Goal: Task Accomplishment & Management: Manage account settings

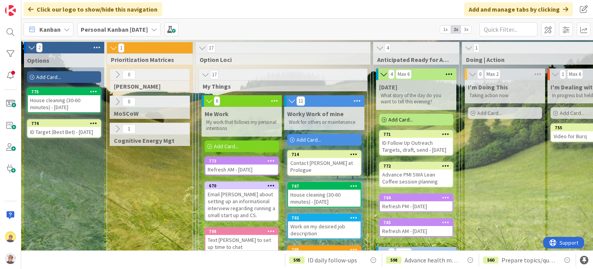
drag, startPoint x: 429, startPoint y: 162, endPoint x: 435, endPoint y: 162, distance: 6.6
click at [435, 162] on div "[DATE] What story of the day do you want to tell this evening? Add Card... 771 …" at bounding box center [416, 161] width 80 height 163
click at [428, 154] on div "ID Follow Up Outreach Targets, draft, send - [DATE]" at bounding box center [416, 146] width 73 height 17
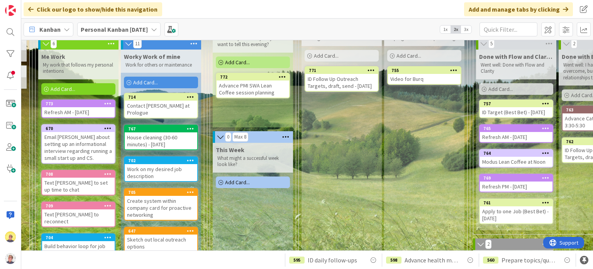
scroll to position [39, 163]
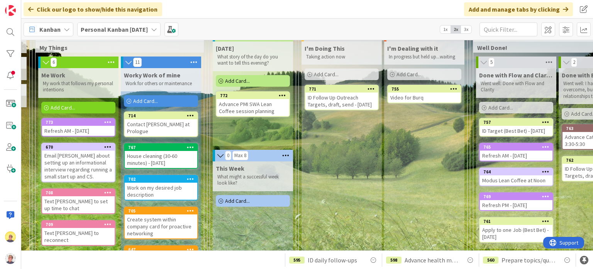
click at [552, 61] on icon at bounding box center [549, 62] width 10 height 12
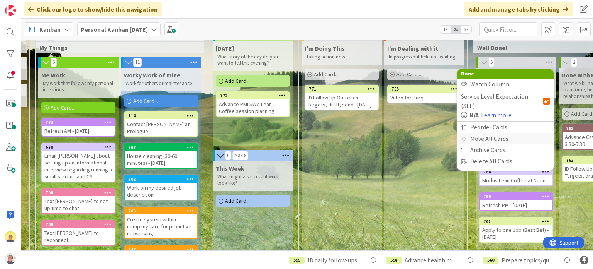
click at [496, 133] on div "Move All Cards" at bounding box center [505, 138] width 97 height 11
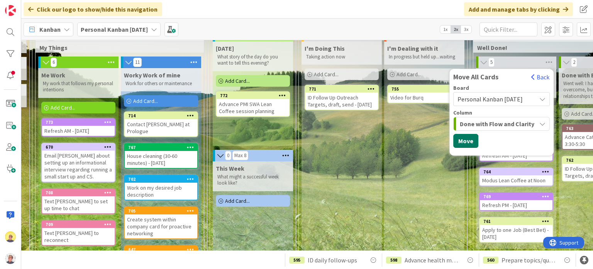
click at [462, 142] on button "Move" at bounding box center [466, 141] width 25 height 14
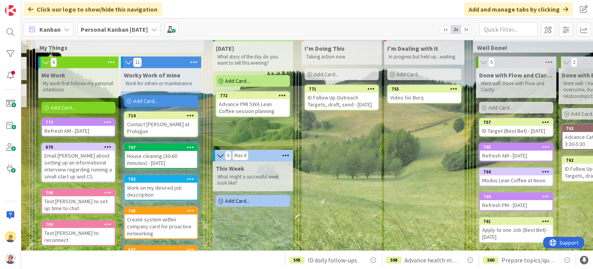
click at [549, 64] on icon at bounding box center [549, 62] width 10 height 12
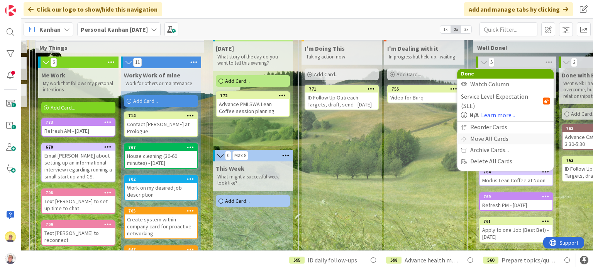
click at [493, 133] on div "Move All Cards" at bounding box center [505, 138] width 97 height 11
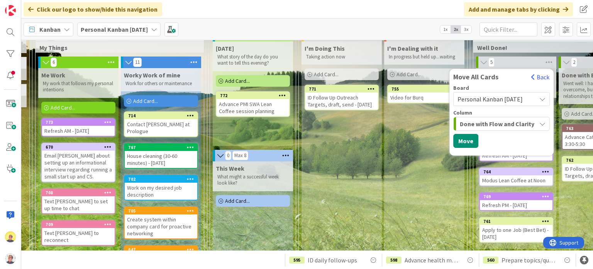
click at [486, 123] on span "Done with Flow and Clarity" at bounding box center [497, 124] width 75 height 10
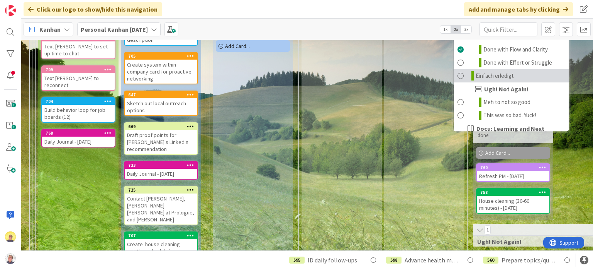
scroll to position [433, 0]
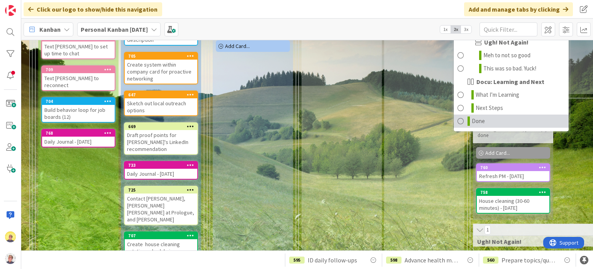
click at [476, 120] on span "Done" at bounding box center [478, 120] width 13 height 9
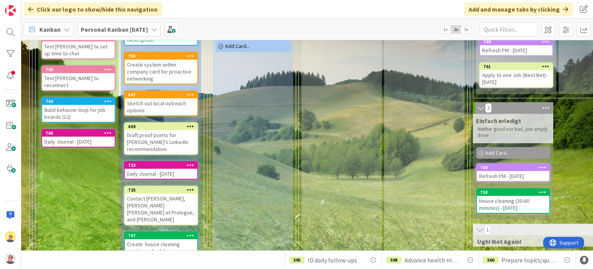
scroll to position [20, 163]
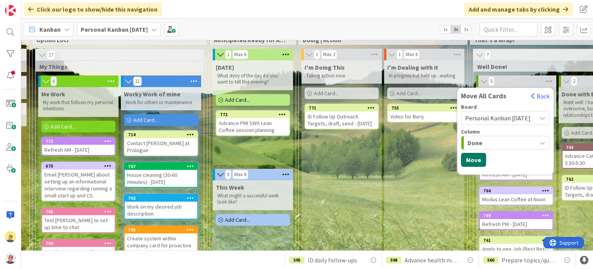
click at [461, 157] on button "Move" at bounding box center [473, 160] width 25 height 14
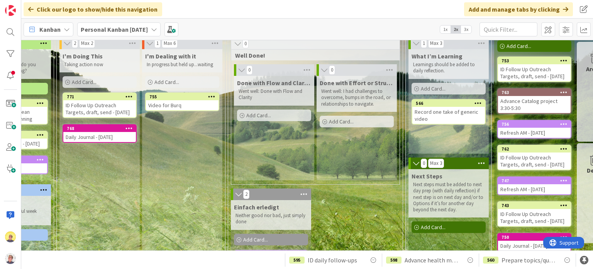
scroll to position [31, 435]
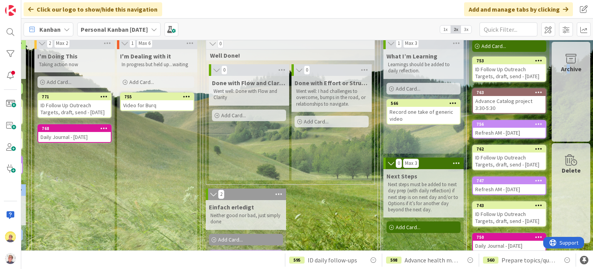
click at [564, 122] on div "Archive" at bounding box center [571, 92] width 39 height 100
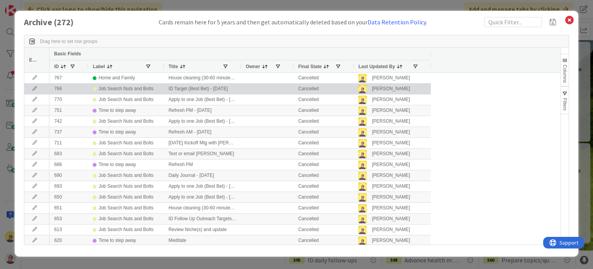
click at [34, 88] on icon at bounding box center [35, 88] width 12 height 5
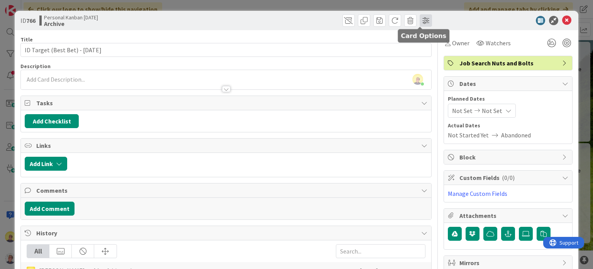
click at [420, 21] on span at bounding box center [426, 20] width 12 height 12
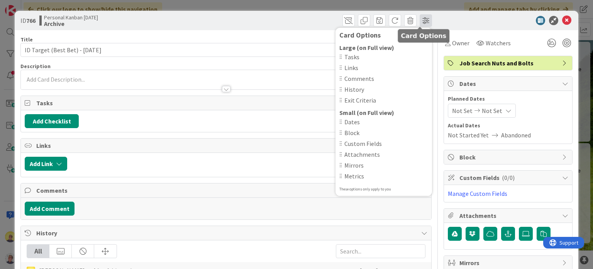
click at [420, 21] on span at bounding box center [426, 20] width 12 height 12
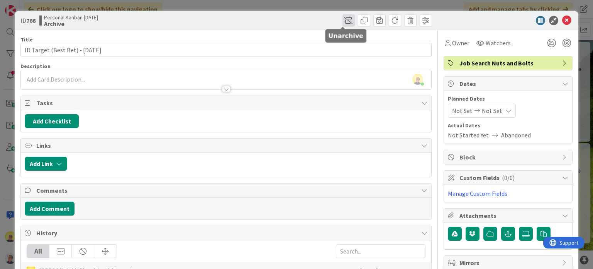
click at [345, 21] on span at bounding box center [349, 20] width 12 height 12
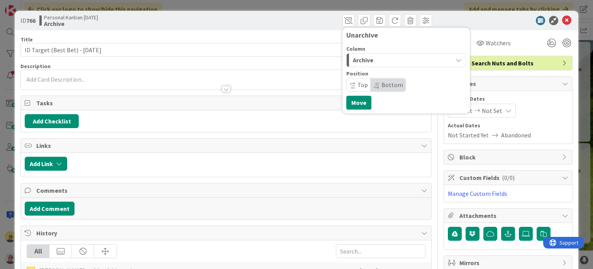
click at [363, 63] on span "Archive" at bounding box center [363, 60] width 20 height 10
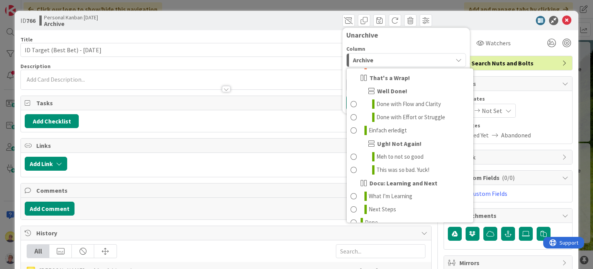
scroll to position [155, 0]
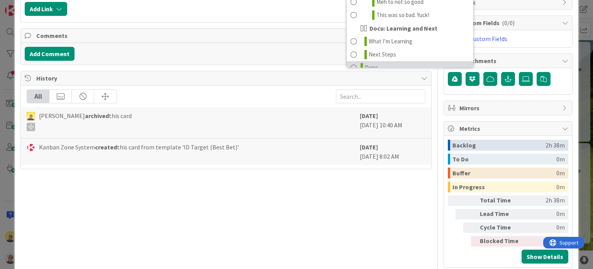
click at [365, 63] on span "Done" at bounding box center [371, 67] width 13 height 9
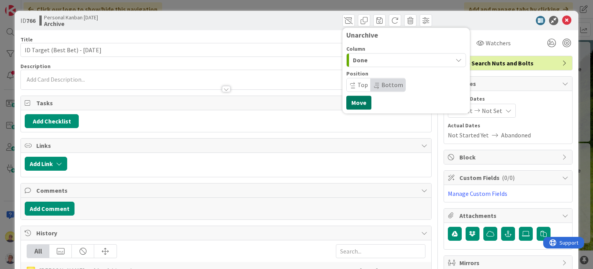
click at [355, 100] on button "Move" at bounding box center [359, 102] width 25 height 14
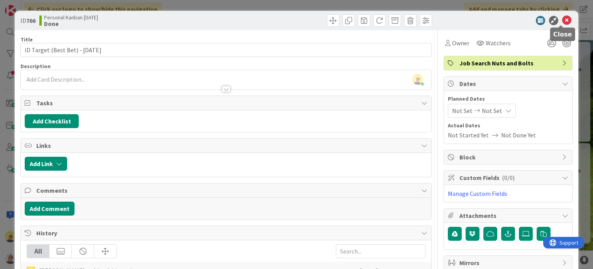
click at [563, 17] on icon at bounding box center [567, 20] width 9 height 9
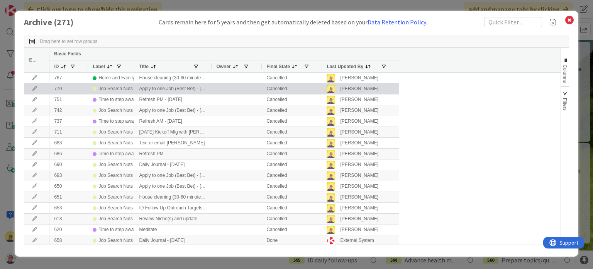
click at [179, 90] on div "Apply to one Job (Best Bet) - [DATE]" at bounding box center [172, 88] width 77 height 10
click at [114, 89] on div "Job Search Nuts and Bolts" at bounding box center [126, 89] width 55 height 10
click at [34, 89] on icon at bounding box center [35, 88] width 12 height 5
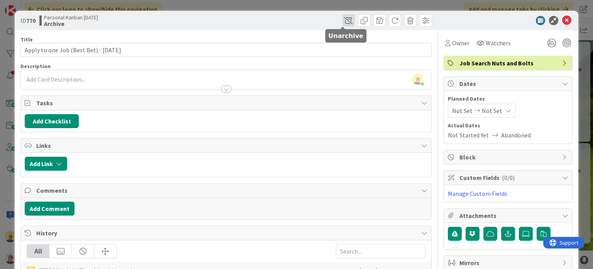
click at [345, 23] on span at bounding box center [349, 20] width 12 height 12
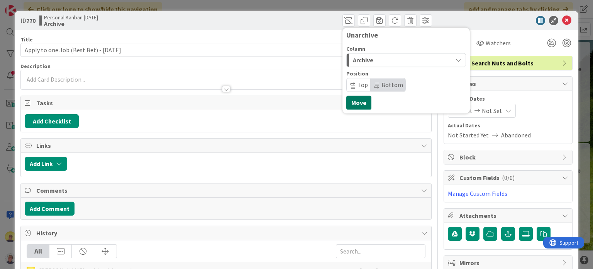
click at [350, 100] on button "Move" at bounding box center [359, 102] width 25 height 14
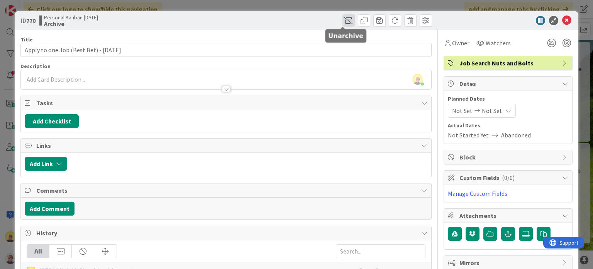
click at [343, 23] on span at bounding box center [349, 20] width 12 height 12
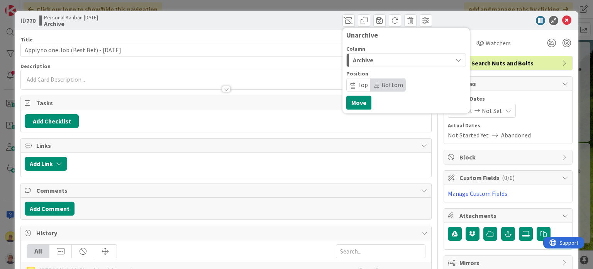
click at [355, 65] on div "Archive" at bounding box center [402, 60] width 102 height 12
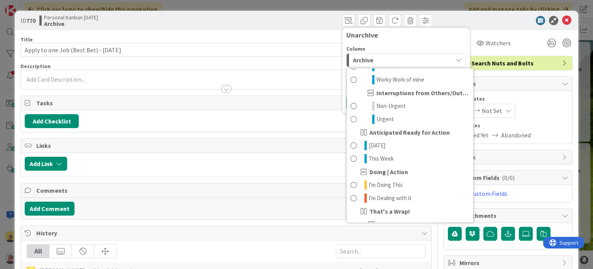
scroll to position [404, 0]
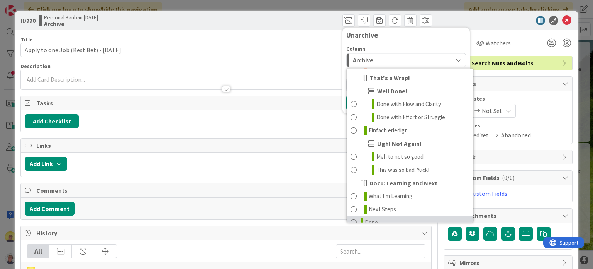
click at [351, 218] on span at bounding box center [354, 222] width 6 height 9
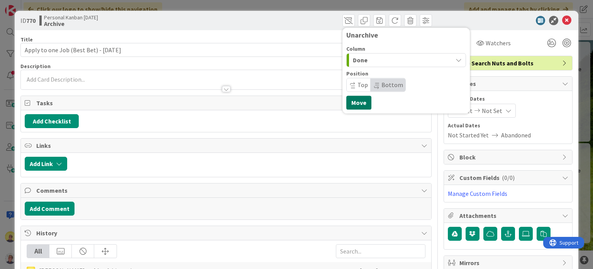
click at [362, 105] on button "Move" at bounding box center [359, 102] width 25 height 14
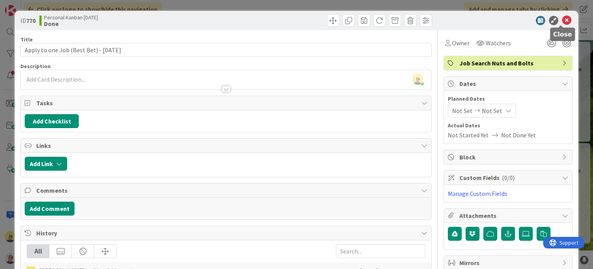
click at [563, 20] on icon at bounding box center [567, 20] width 9 height 9
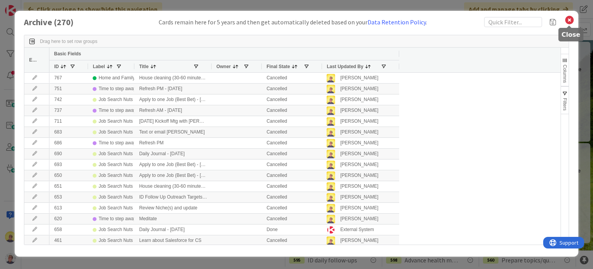
click at [570, 18] on icon at bounding box center [570, 20] width 10 height 11
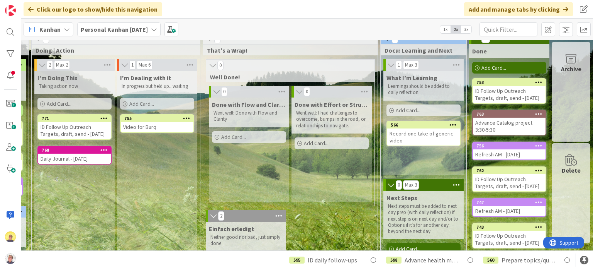
scroll to position [0, 435]
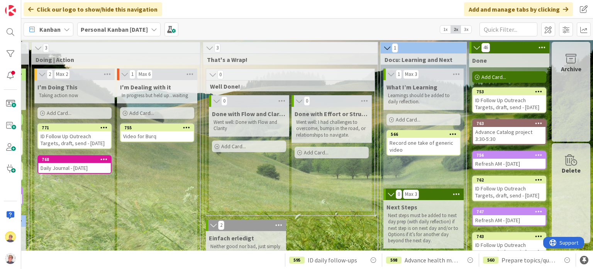
click at [537, 44] on icon at bounding box center [542, 48] width 10 height 12
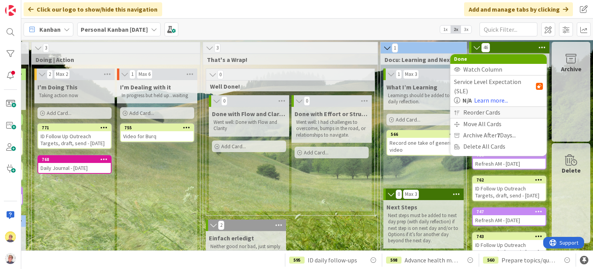
click at [478, 107] on div "Reorder Cards" at bounding box center [499, 112] width 97 height 11
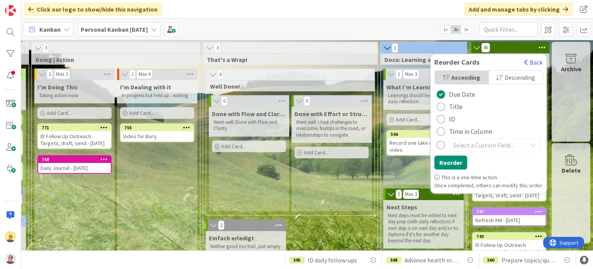
click at [440, 118] on div "radio" at bounding box center [441, 119] width 9 height 9
click at [505, 78] on span "Descending" at bounding box center [520, 77] width 31 height 12
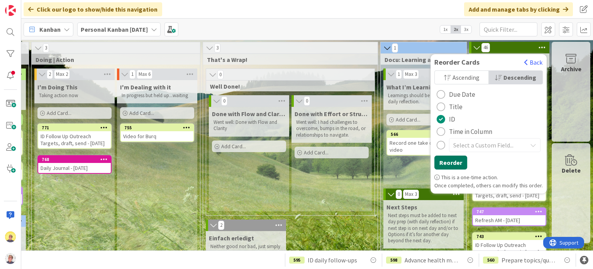
click at [453, 163] on button "Reorder" at bounding box center [451, 162] width 33 height 14
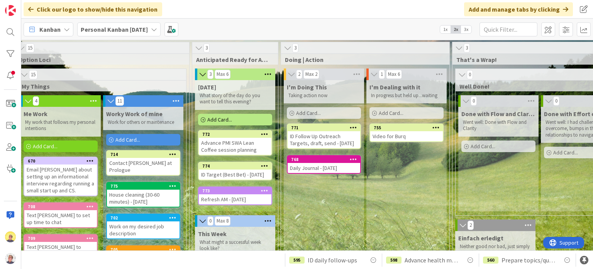
scroll to position [0, 182]
click at [230, 121] on span "Add Card..." at bounding box center [219, 119] width 25 height 7
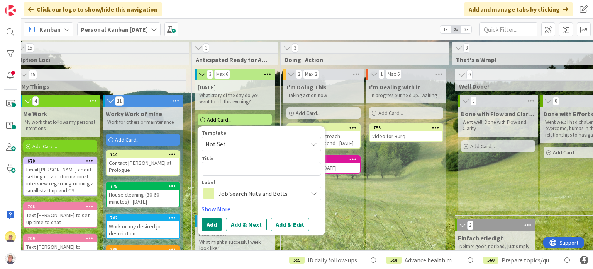
type textarea "x"
type textarea "A"
type textarea "x"
type textarea "Ad"
type textarea "x"
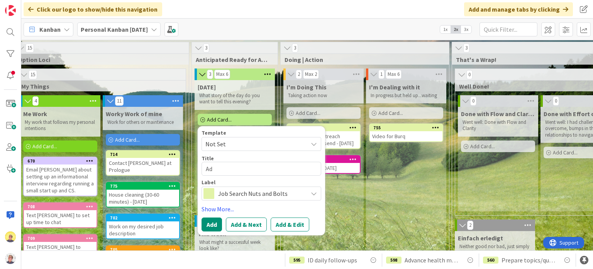
type textarea "Adv"
type textarea "x"
type textarea "Adva"
type textarea "x"
type textarea "Advan"
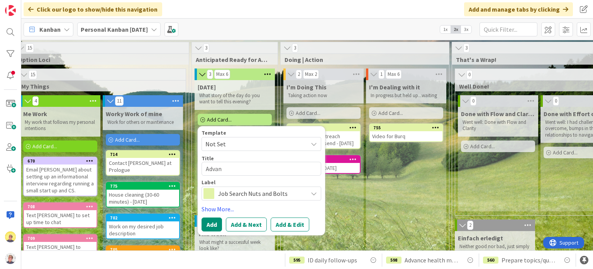
type textarea "x"
type textarea "Advanc"
type textarea "x"
type textarea "Advance"
type textarea "x"
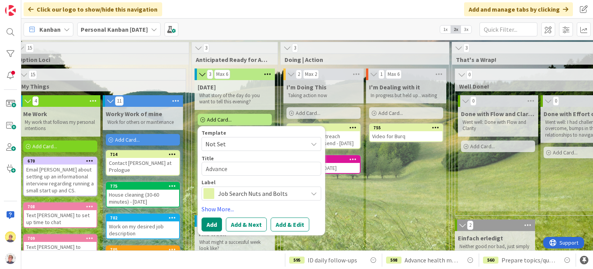
type textarea "Advance"
type textarea "x"
type textarea "Advance C"
type textarea "x"
type textarea "Advance Ca"
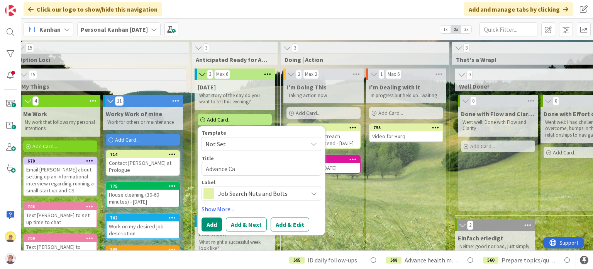
type textarea "x"
type textarea "Advance Caa"
type textarea "x"
type textarea "Advance Ca"
type textarea "x"
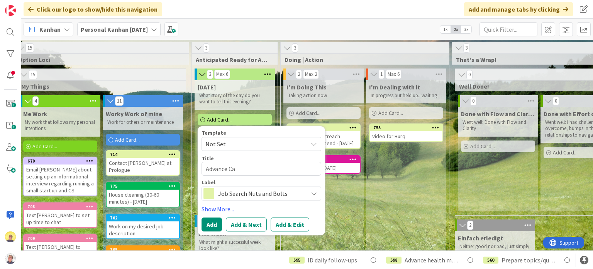
type textarea "Advance Cat"
type textarea "x"
type textarea "Advance Cata"
type textarea "x"
type textarea "Advance Catal"
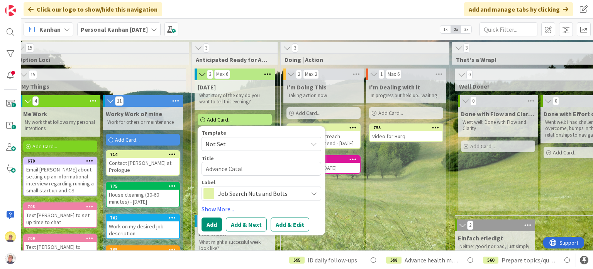
type textarea "x"
type textarea "Advance Catalo"
type textarea "x"
type textarea "Advance Catalog"
type textarea "x"
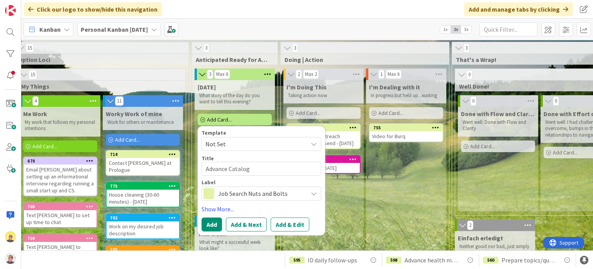
type textarea "Advance Catalog"
type textarea "x"
type textarea "Advance Catalog p"
type textarea "x"
type textarea "Advance Catalog pro"
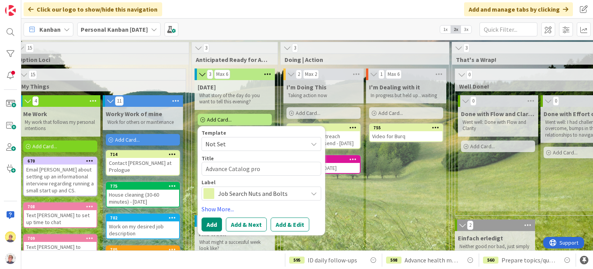
type textarea "x"
type textarea "Advance Catalog proj"
type textarea "x"
type textarea "Advance Catalog proje"
type textarea "x"
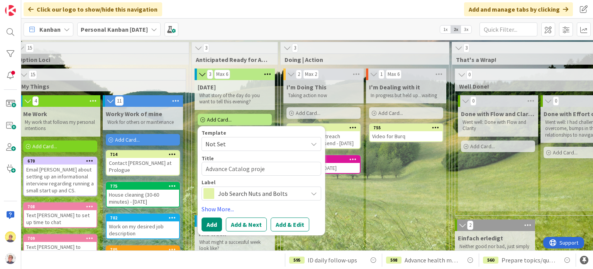
type textarea "Advance Catalog projec"
type textarea "x"
type textarea "Advance Catalog project"
click at [219, 196] on span "Job Search Nuts and Bolts" at bounding box center [261, 193] width 86 height 11
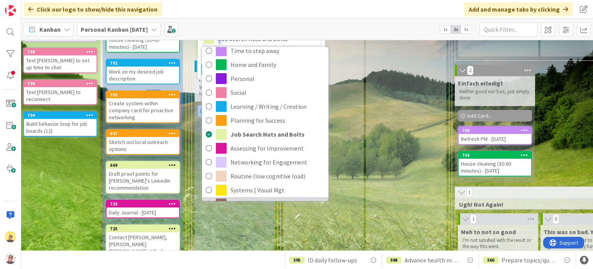
scroll to position [57, 0]
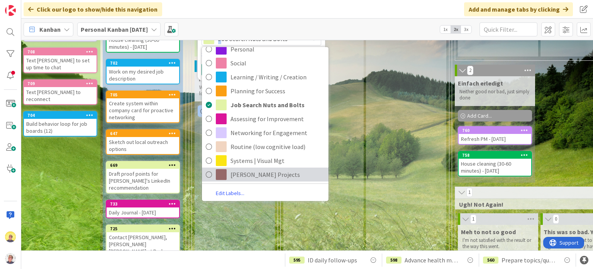
click at [257, 176] on span "[PERSON_NAME] Projects" at bounding box center [278, 174] width 94 height 12
type textarea "x"
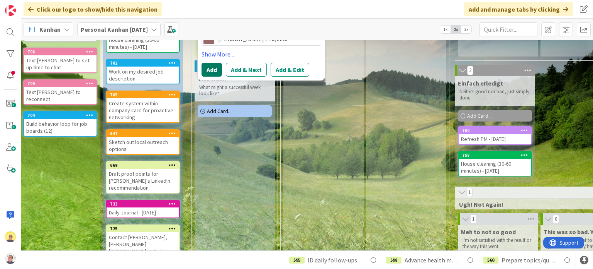
click at [216, 68] on button "Add" at bounding box center [212, 70] width 20 height 14
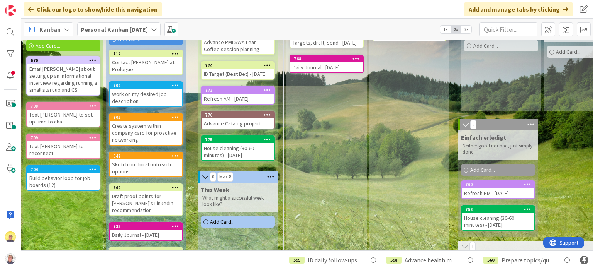
scroll to position [139, 179]
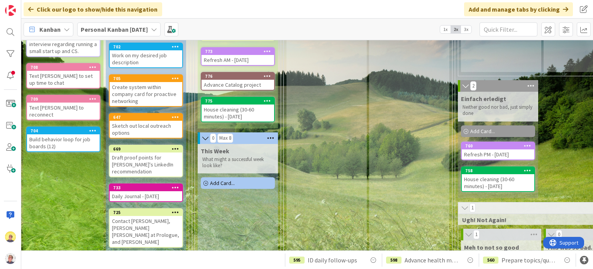
click at [172, 184] on icon at bounding box center [175, 186] width 7 height 5
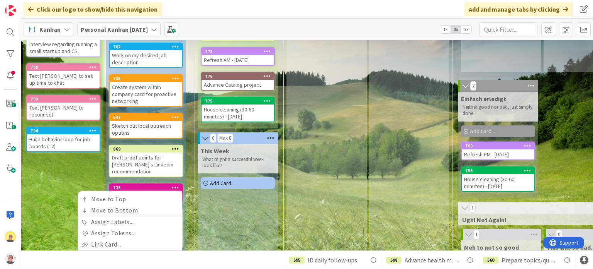
click at [85, 167] on div "Me Work My work that follows my personal intentions Add Card... 670 Email [PERS…" at bounding box center [63, 162] width 80 height 388
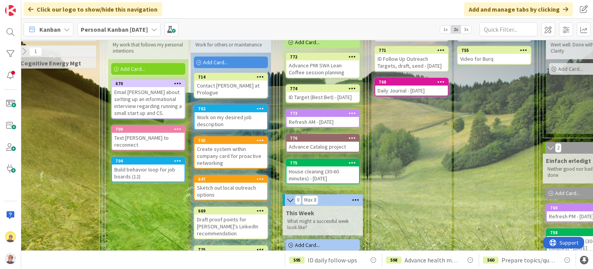
scroll to position [77, 0]
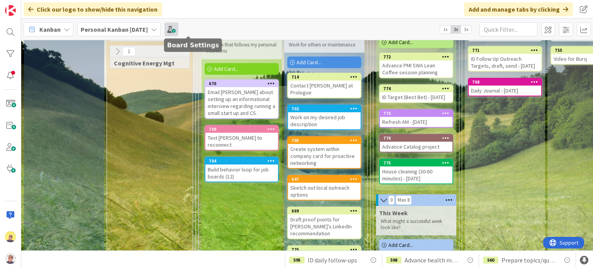
click at [179, 30] on span at bounding box center [172, 29] width 14 height 14
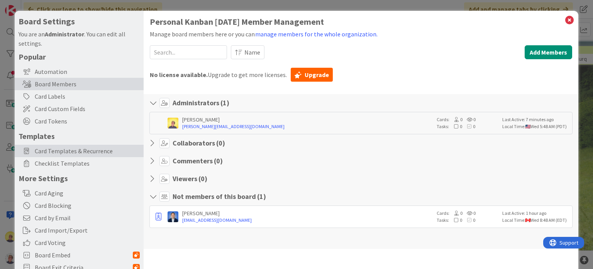
click at [75, 153] on span "Card Templates & Recurrence" at bounding box center [87, 150] width 105 height 9
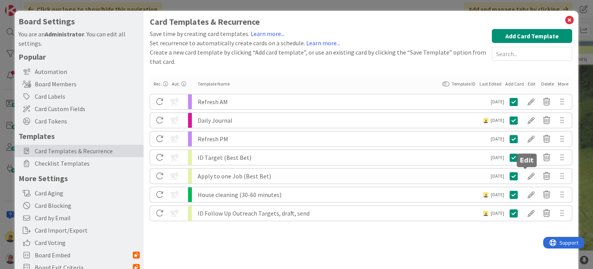
click at [524, 177] on div at bounding box center [531, 175] width 15 height 13
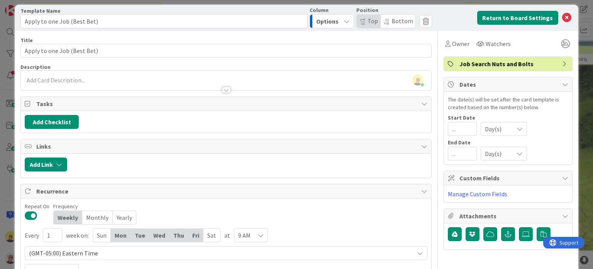
scroll to position [0, 0]
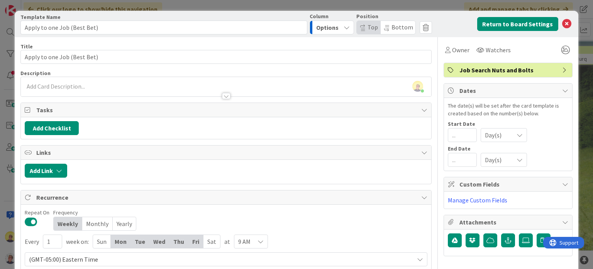
click at [345, 27] on icon "button" at bounding box center [347, 27] width 6 height 6
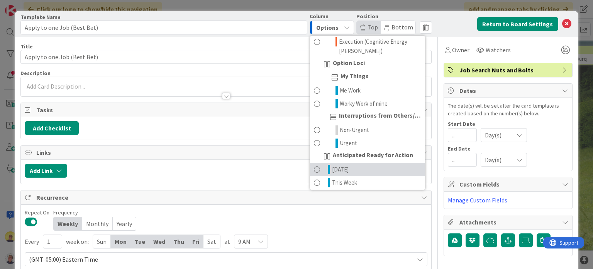
scroll to position [232, 0]
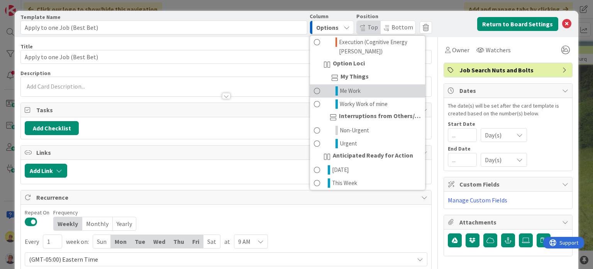
click at [342, 90] on span "Me Work" at bounding box center [350, 90] width 21 height 9
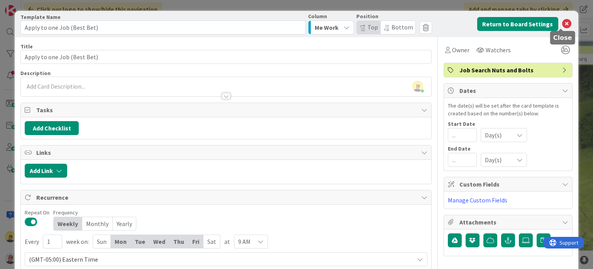
click at [563, 24] on icon at bounding box center [567, 23] width 9 height 9
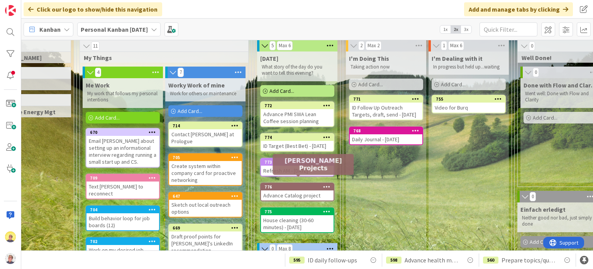
scroll to position [41, 119]
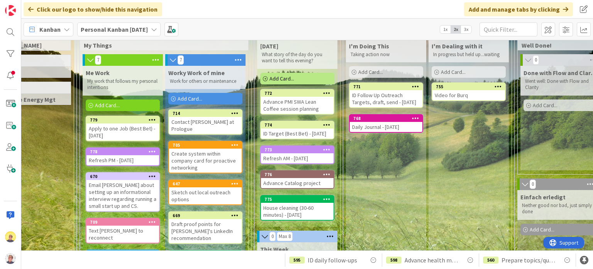
click at [379, 103] on div "ID Follow Up Outreach Targets, draft, send - [DATE]" at bounding box center [386, 98] width 73 height 17
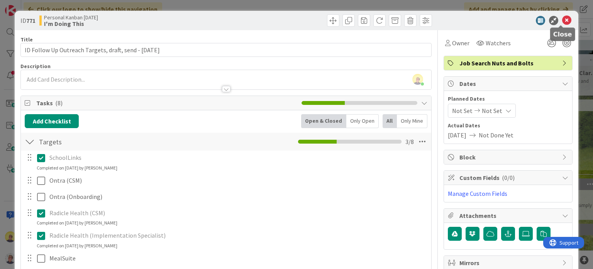
click at [563, 17] on icon at bounding box center [567, 20] width 9 height 9
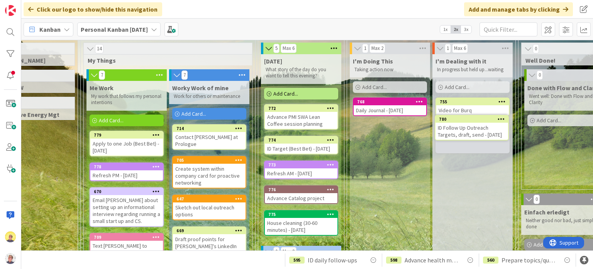
scroll to position [26, 121]
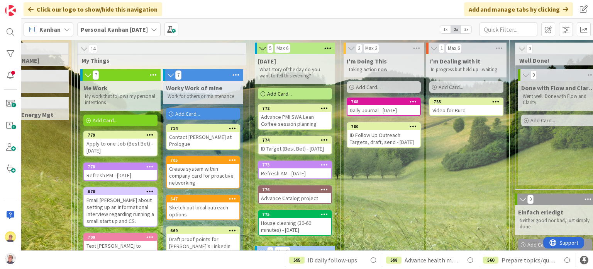
click at [395, 137] on div "ID Follow Up Outreach Targets, draft, send - [DATE]" at bounding box center [384, 138] width 73 height 17
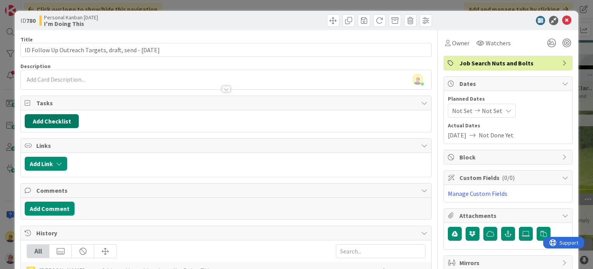
click at [58, 122] on button "Add Checklist" at bounding box center [52, 121] width 54 height 14
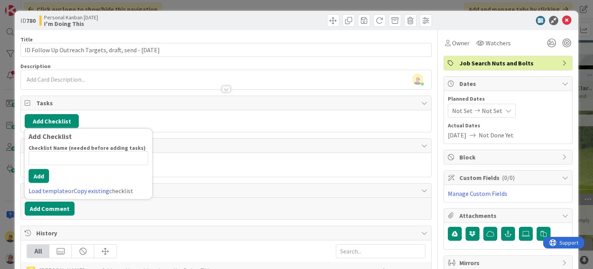
click at [58, 116] on button "Add Checklist" at bounding box center [52, 121] width 54 height 14
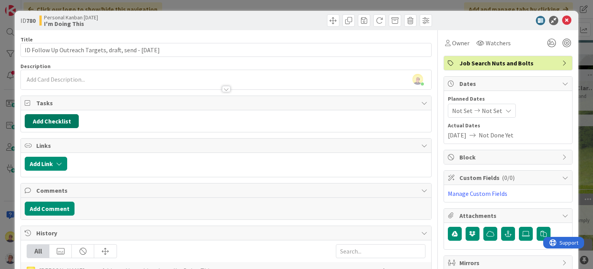
click at [56, 122] on button "Add Checklist" at bounding box center [52, 121] width 54 height 14
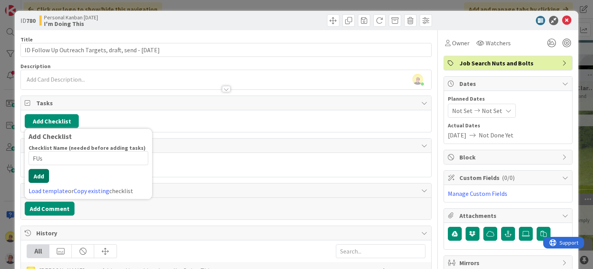
type input "FUs"
click at [33, 177] on button "Add" at bounding box center [39, 176] width 20 height 14
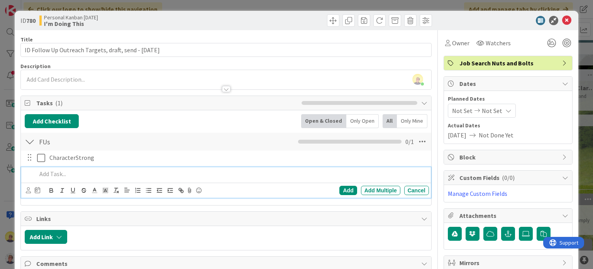
click at [77, 168] on div at bounding box center [231, 174] width 395 height 14
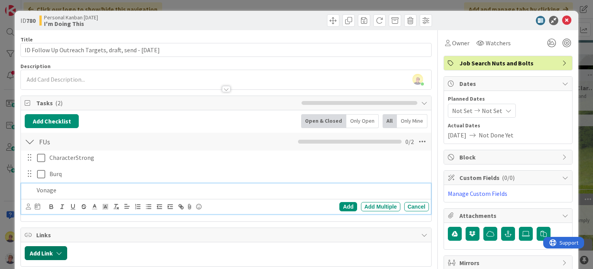
click at [41, 249] on button "Add Link" at bounding box center [46, 253] width 43 height 14
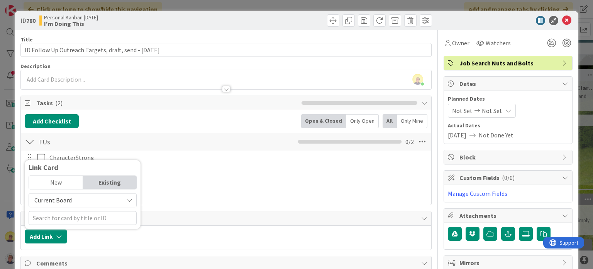
click at [200, 181] on div "CharacterStrong Update Cancel Burq Update Cancel Vonage Add Add Multiple Cancel" at bounding box center [226, 174] width 403 height 49
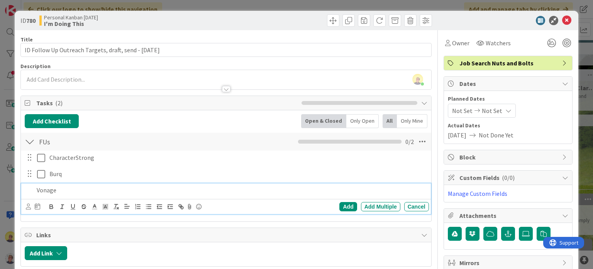
click at [58, 191] on p "Vonage" at bounding box center [231, 189] width 389 height 9
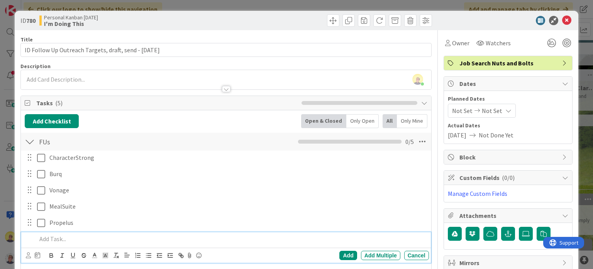
click at [86, 243] on div at bounding box center [231, 239] width 395 height 14
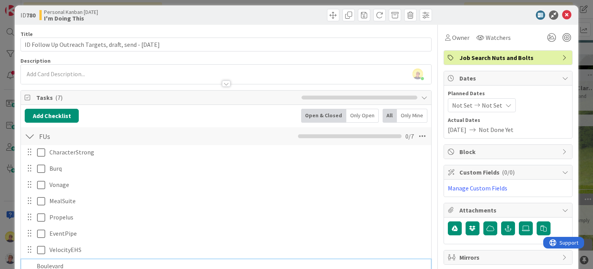
scroll to position [22, 0]
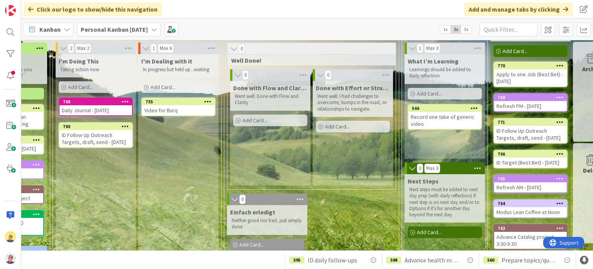
scroll to position [26, 435]
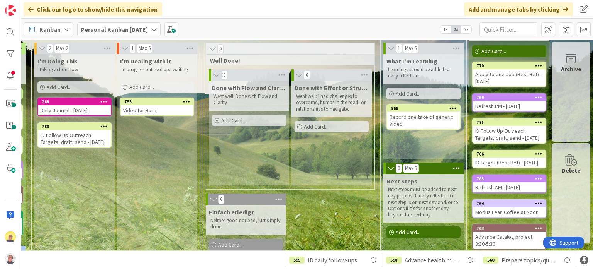
click at [495, 143] on div "ID Follow Up Outreach Targets, draft, send - [DATE]" at bounding box center [509, 134] width 73 height 17
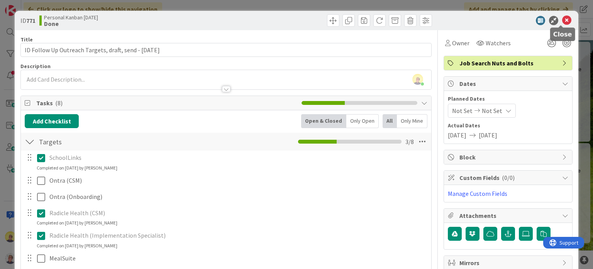
click at [563, 19] on icon at bounding box center [567, 20] width 9 height 9
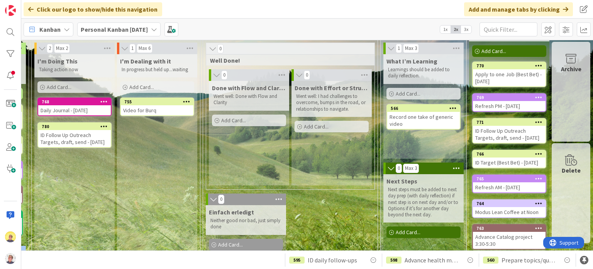
click at [72, 144] on div "ID Follow Up Outreach Targets, draft, send - [DATE]" at bounding box center [74, 138] width 73 height 17
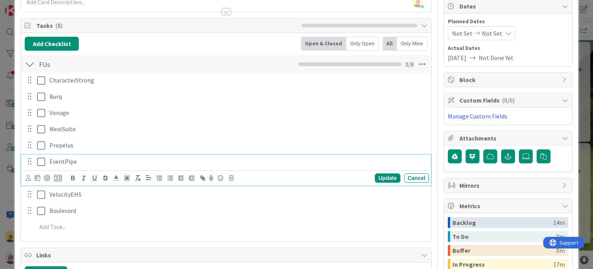
click at [39, 158] on icon at bounding box center [41, 161] width 8 height 9
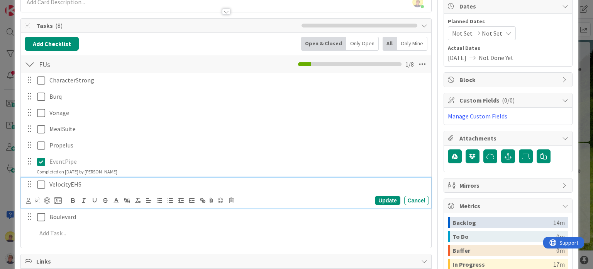
click at [39, 182] on icon at bounding box center [41, 184] width 8 height 9
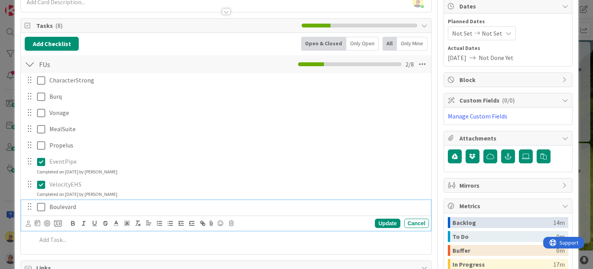
click at [39, 206] on icon at bounding box center [41, 206] width 8 height 9
